Goal: Task Accomplishment & Management: Contribute content

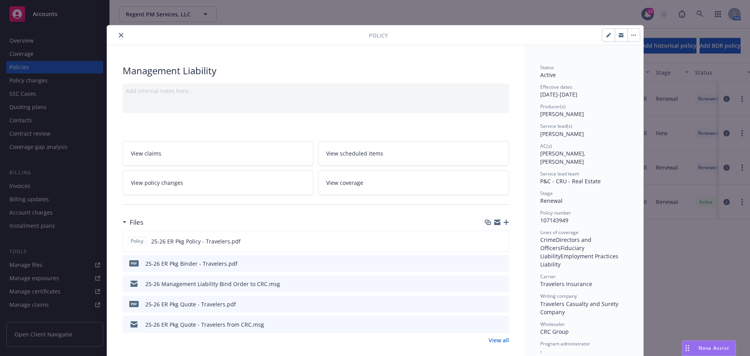
click at [119, 35] on icon "close" at bounding box center [121, 35] width 5 height 5
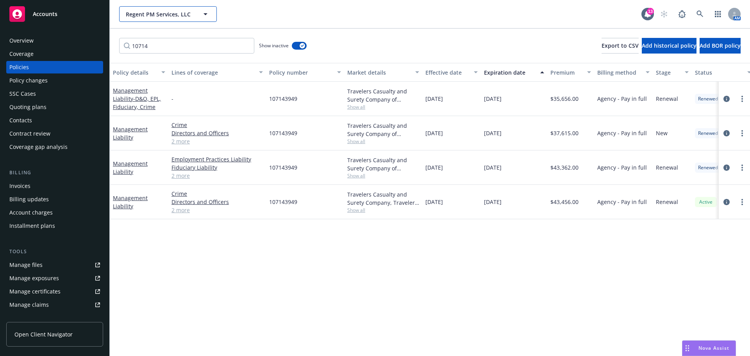
click at [183, 15] on span "Regent PM Services, LLC" at bounding box center [160, 14] width 68 height 8
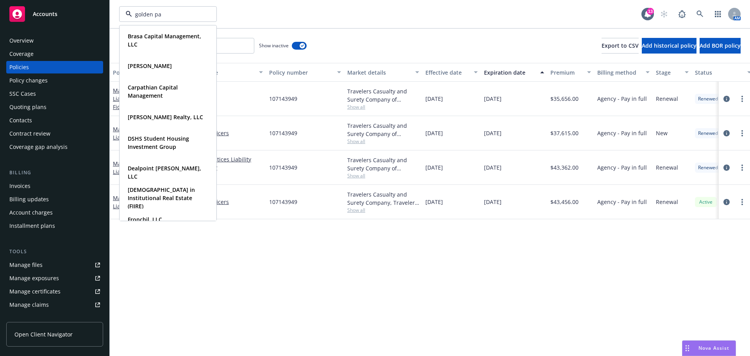
type input "golden pac"
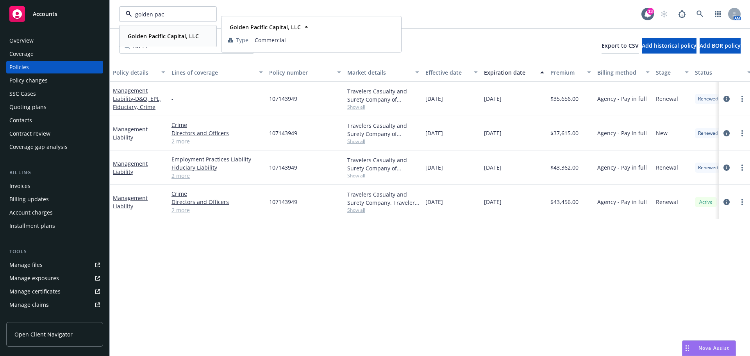
click at [166, 36] on strong "Golden Pacific Capital, LLC" at bounding box center [163, 35] width 71 height 7
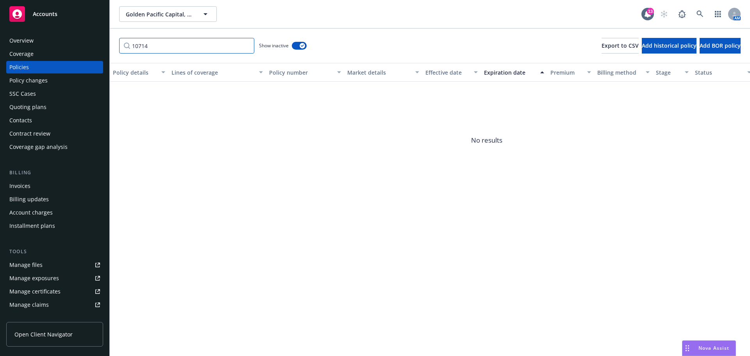
drag, startPoint x: 163, startPoint y: 48, endPoint x: 86, endPoint y: 50, distance: 77.0
click at [86, 50] on div "Accounts Overview Coverage Policies Policy changes SSC Cases Quoting plans Cont…" at bounding box center [375, 178] width 750 height 356
paste input "6EFBFACB"
type input "6EFBFACB"
click at [23, 186] on div "Invoices" at bounding box center [19, 186] width 21 height 12
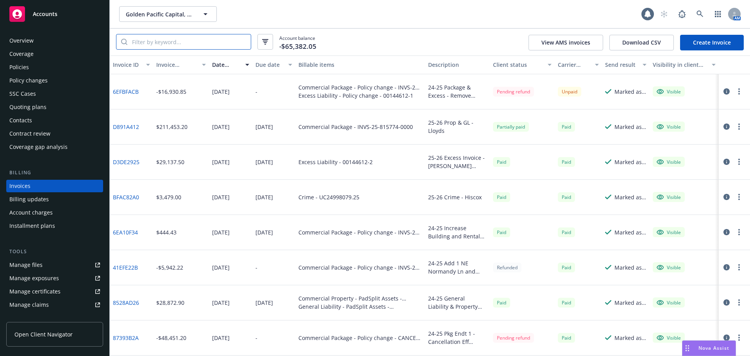
click at [177, 40] on input "search" at bounding box center [188, 41] width 123 height 15
paste input "6EFBFACB"
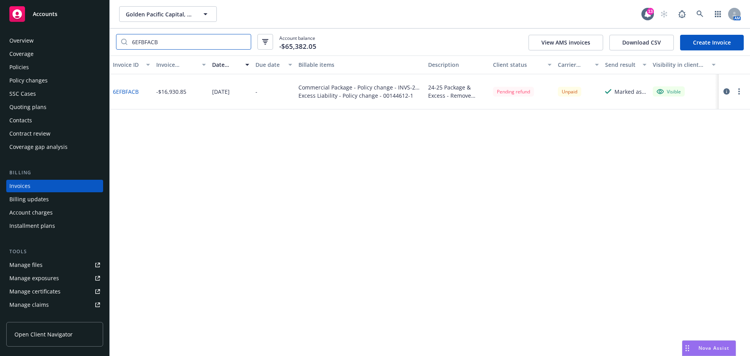
type input "6EFBFACB"
click at [48, 67] on div "Policies" at bounding box center [54, 67] width 91 height 12
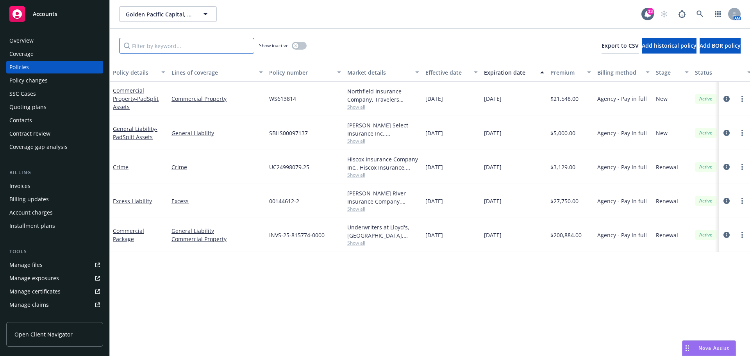
click at [171, 44] on input "Filter by keyword..." at bounding box center [186, 46] width 135 height 16
paste input "INVS-24-815774-0000"
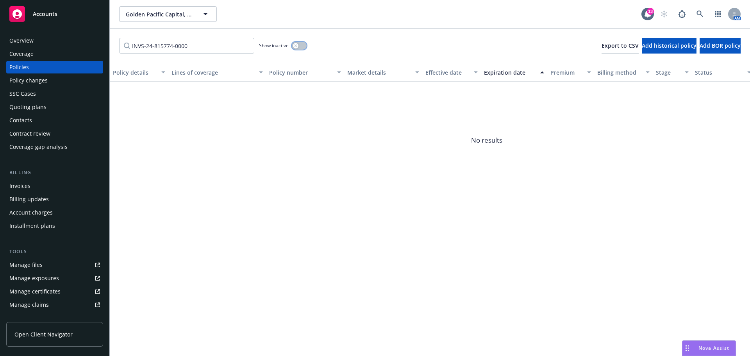
click at [297, 44] on div "button" at bounding box center [295, 45] width 5 height 5
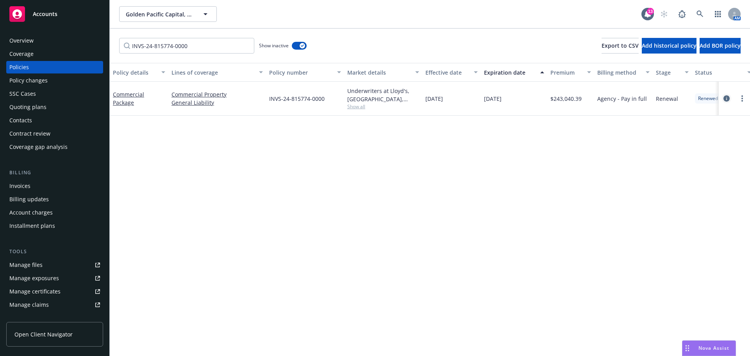
click at [728, 98] on icon "circleInformation" at bounding box center [726, 98] width 6 height 6
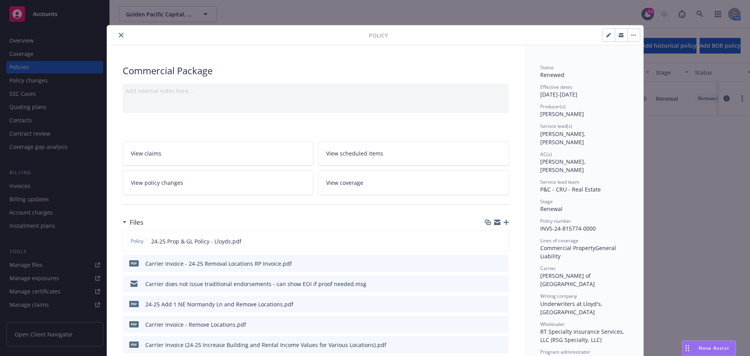
click at [119, 35] on icon "close" at bounding box center [121, 35] width 5 height 5
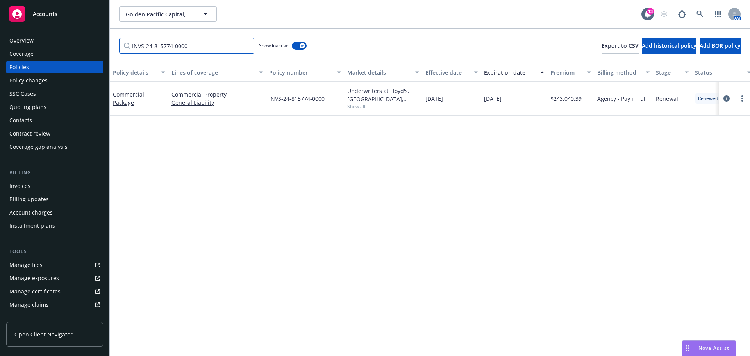
click at [209, 46] on input "INVS-24-815774-0000" at bounding box center [186, 46] width 135 height 16
paste input "00144612-1"
type input "00144612-1"
click at [722, 96] on link "circleInformation" at bounding box center [726, 98] width 9 height 9
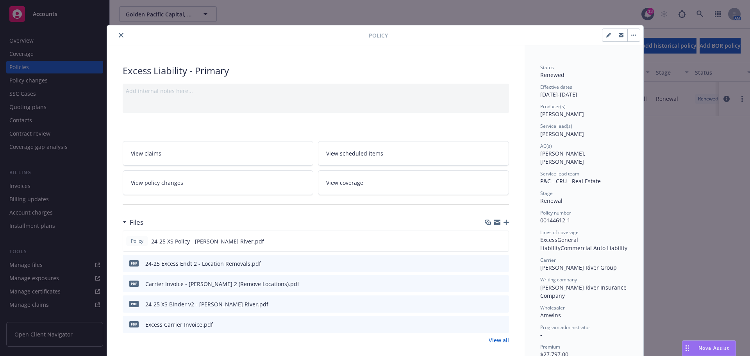
click at [119, 36] on icon "close" at bounding box center [121, 35] width 5 height 5
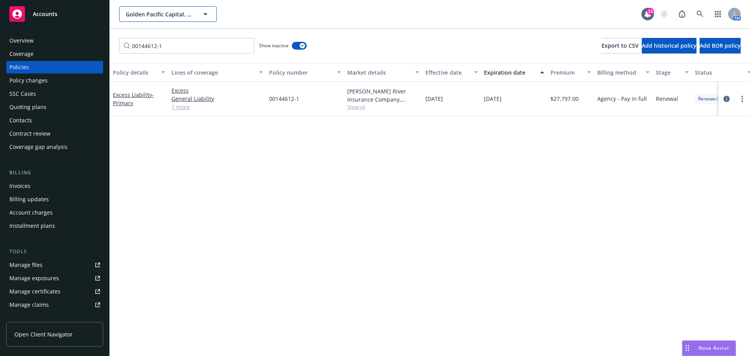
click at [148, 14] on span "Golden Pacific Capital, LLC" at bounding box center [160, 14] width 68 height 8
type input "ec pal"
click at [693, 12] on link at bounding box center [700, 14] width 16 height 16
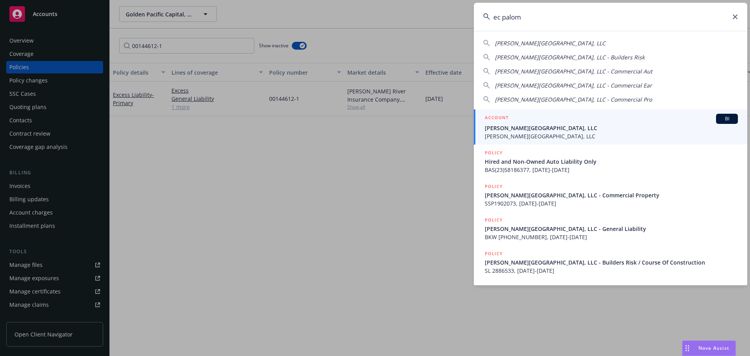
type input "ec palom"
click at [547, 133] on span "EC Palomar Retail Center, LLC" at bounding box center [611, 136] width 253 height 8
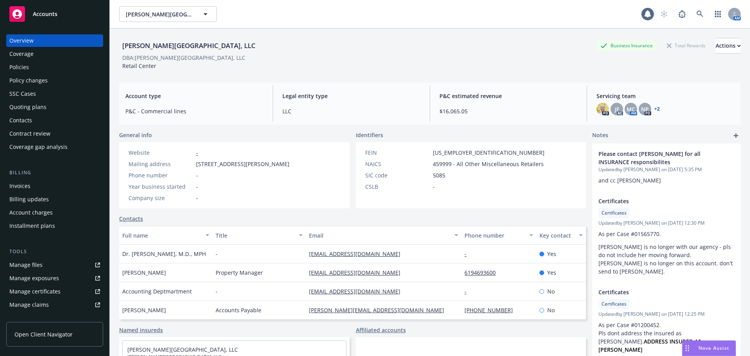
click at [26, 187] on div "Invoices" at bounding box center [19, 186] width 21 height 12
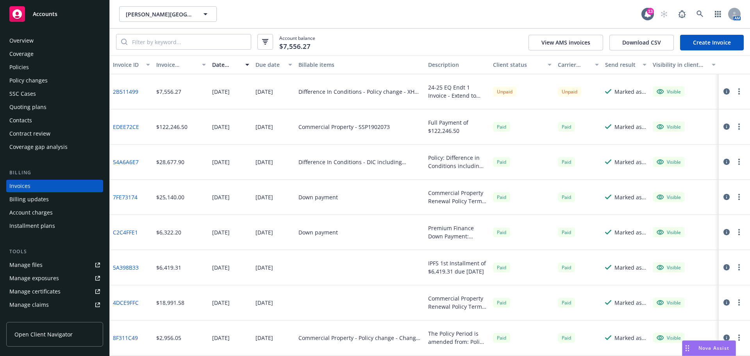
click at [461, 10] on div "EC Palomar Industrial Center, LLC EC Palomar Industrial Center, LLC" at bounding box center [380, 14] width 522 height 16
click at [168, 13] on span "EC Palomar Industrial Center, LLC" at bounding box center [160, 14] width 68 height 8
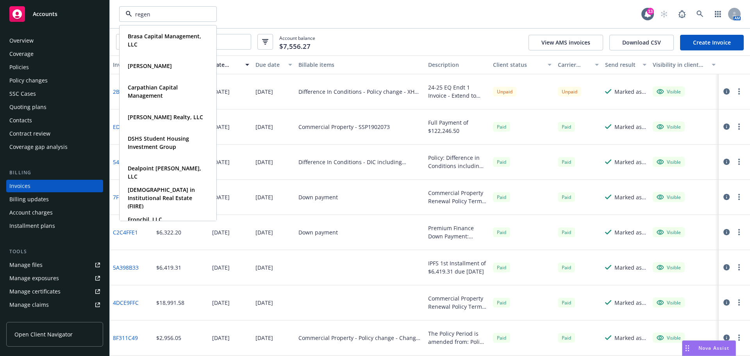
type input "regent"
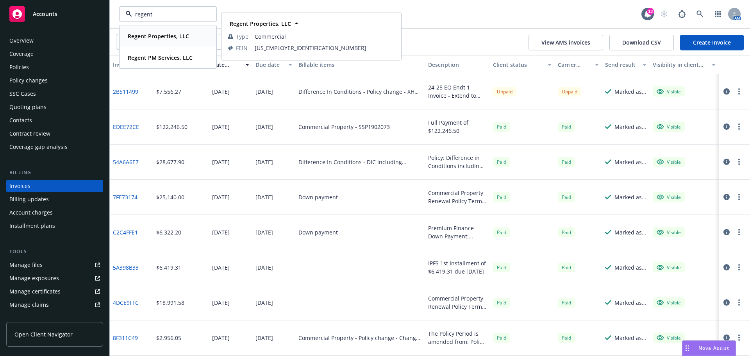
click at [166, 42] on div "Regent Properties, LLC Type Commercial FEIN 26-0224141" at bounding box center [168, 36] width 96 height 21
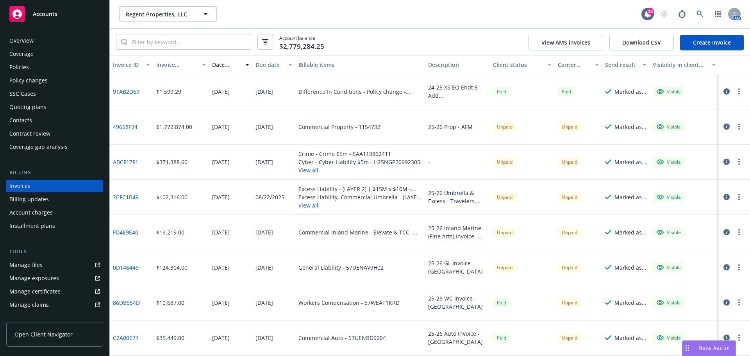
click at [130, 162] on link "ABCF17F1" at bounding box center [125, 162] width 25 height 8
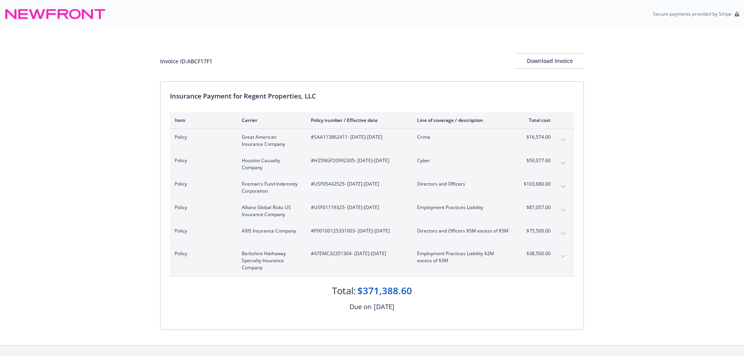
click at [79, 165] on div "Invoice ID: ABCF17F1 Download Invoice Insurance Payment for Regent Properties, …" at bounding box center [372, 186] width 744 height 317
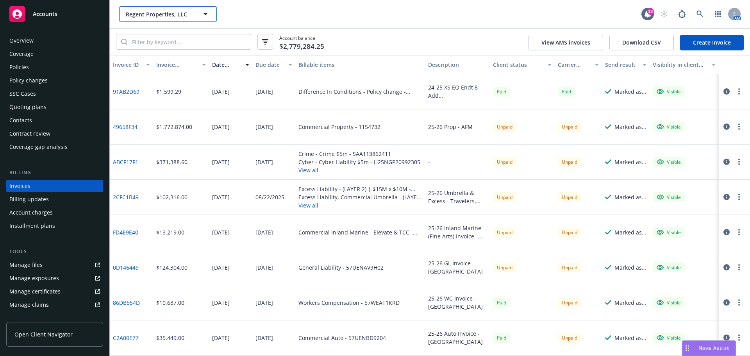
click at [162, 18] on button "Regent Properties, LLC" at bounding box center [168, 14] width 98 height 16
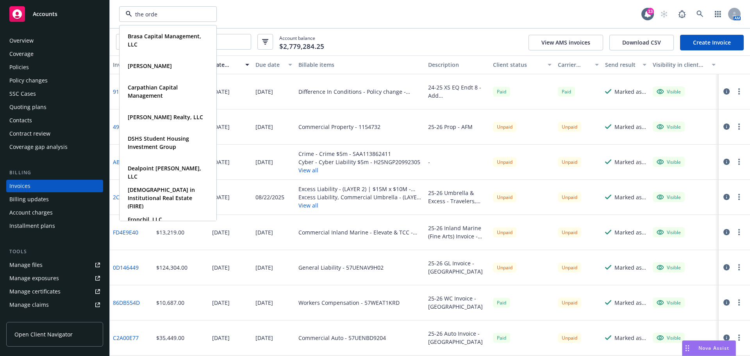
type input "the orden"
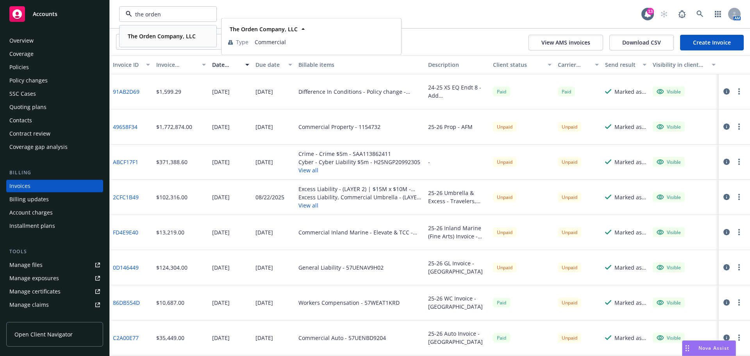
click at [154, 32] on div "The Orden Company, LLC" at bounding box center [161, 35] width 73 height 11
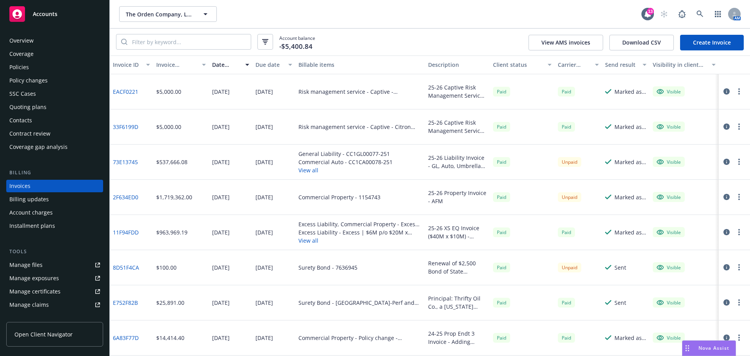
click at [52, 71] on div "Policies" at bounding box center [54, 67] width 91 height 12
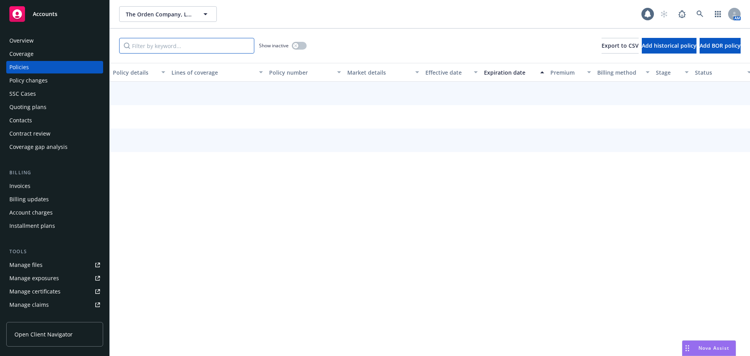
click at [156, 49] on input "Filter by keyword..." at bounding box center [186, 46] width 135 height 16
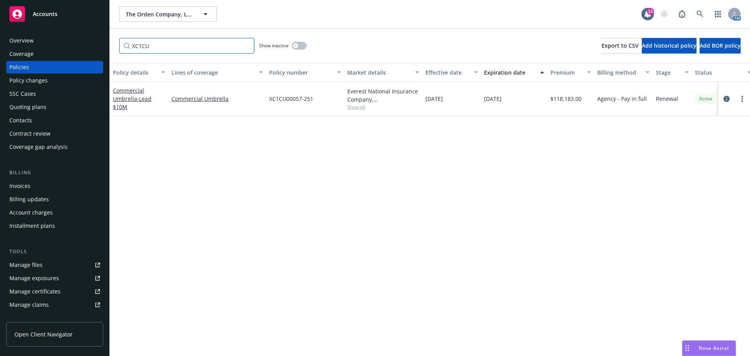
type input "XC1CU"
click at [47, 41] on div "Overview" at bounding box center [54, 40] width 91 height 12
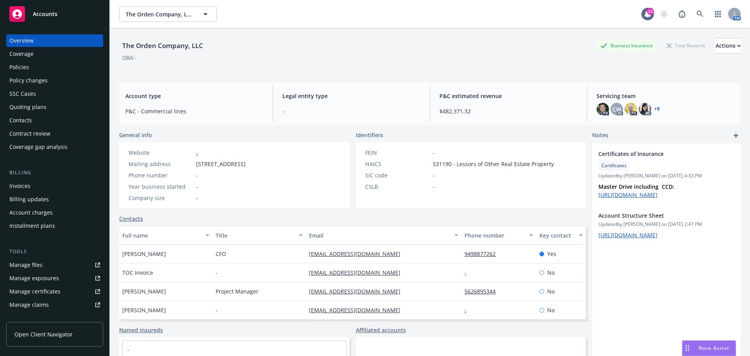
click at [19, 70] on div "Policies" at bounding box center [19, 67] width 20 height 12
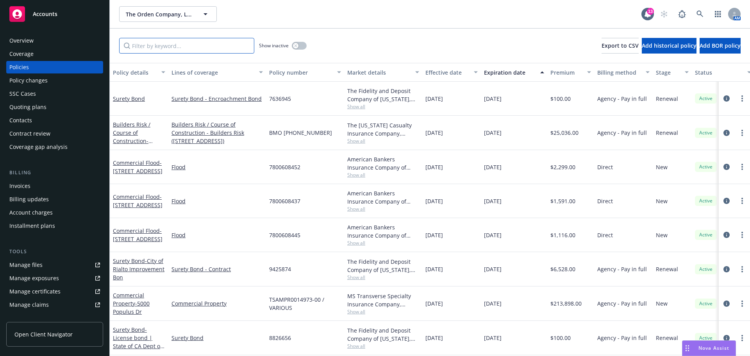
click at [156, 45] on input "Filter by keyword..." at bounding box center [186, 46] width 135 height 16
click at [156, 46] on input "Filter by keyword..." at bounding box center [186, 46] width 135 height 16
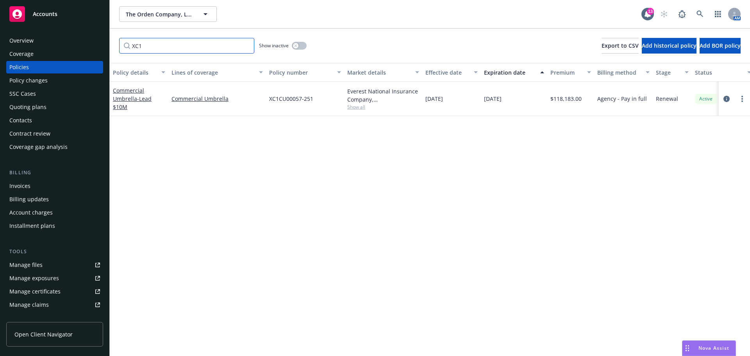
type input "XC1"
click at [722, 97] on link "circleInformation" at bounding box center [726, 98] width 9 height 9
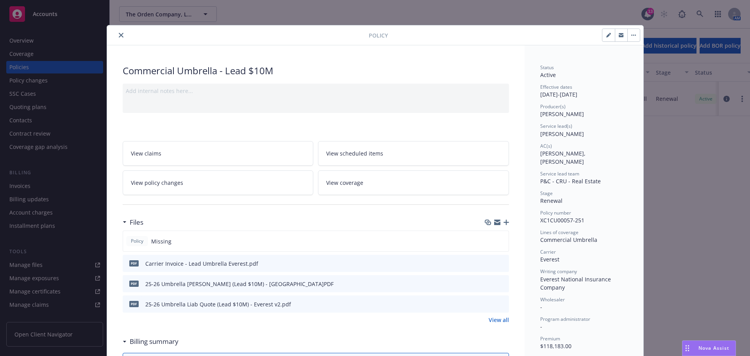
click at [505, 219] on icon "button" at bounding box center [505, 221] width 5 height 5
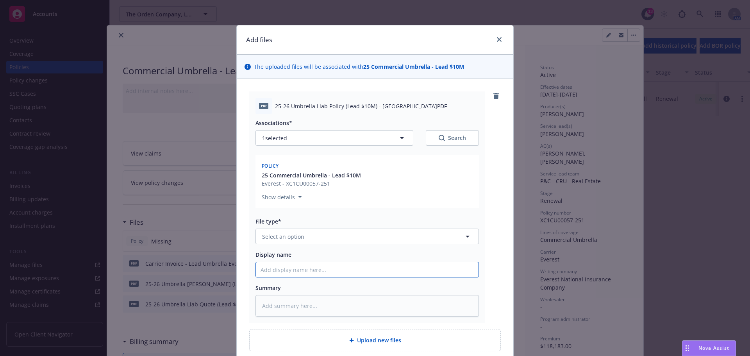
click at [301, 271] on input "Display name" at bounding box center [367, 269] width 223 height 15
paste input "25-26 Umbrella Liab Policy (Lead $10M) - Everest"
type textarea "x"
type input "25-26 Umbrella Liab Policy (Lead $10M) - Everest"
click at [318, 234] on button "Select an option" at bounding box center [366, 236] width 223 height 16
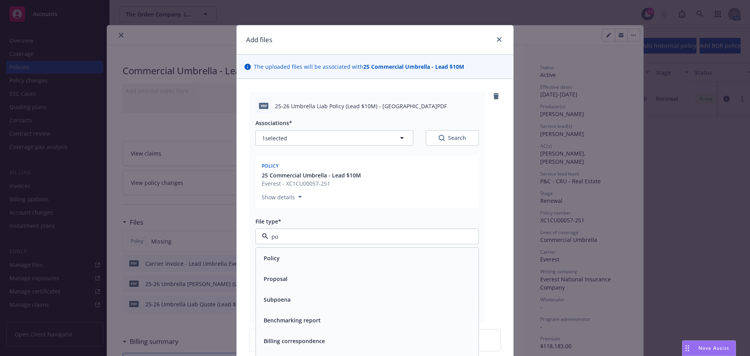
type input "pol"
click at [299, 255] on div "Policy" at bounding box center [366, 257] width 213 height 11
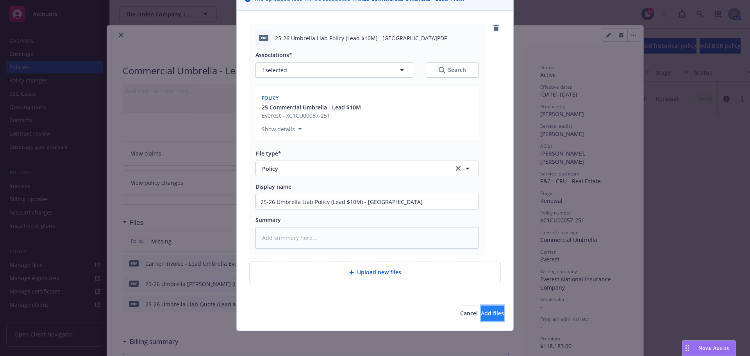
click at [481, 316] on span "Add files" at bounding box center [492, 312] width 23 height 7
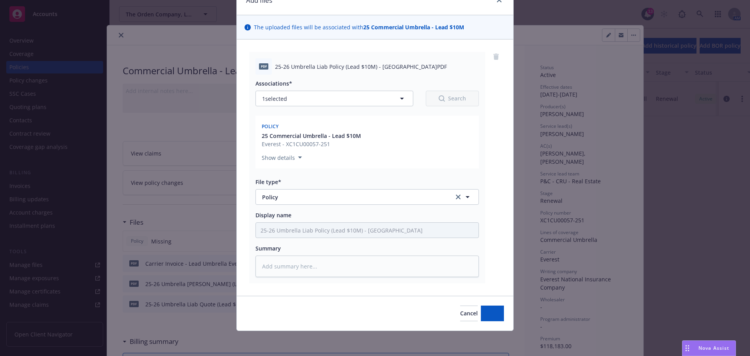
scroll to position [39, 0]
type textarea "x"
